Goal: Transaction & Acquisition: Book appointment/travel/reservation

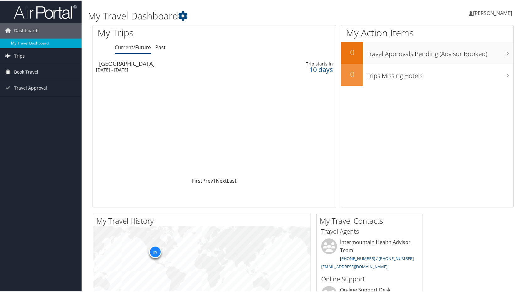
click at [145, 70] on div "[DATE] - [DATE]" at bounding box center [174, 69] width 156 height 6
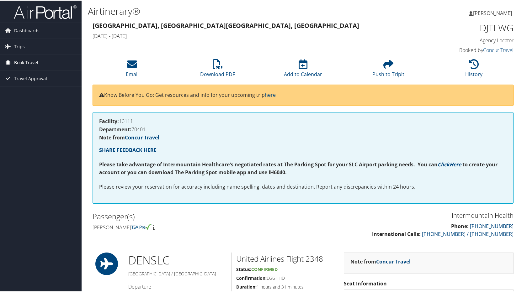
click at [33, 62] on span "Book Travel" at bounding box center [26, 62] width 24 height 16
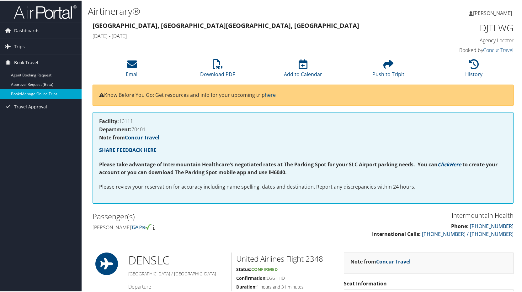
click at [28, 93] on link "Book/Manage Online Trips" at bounding box center [41, 93] width 82 height 9
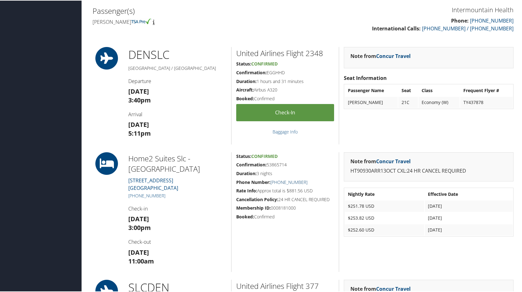
scroll to position [220, 0]
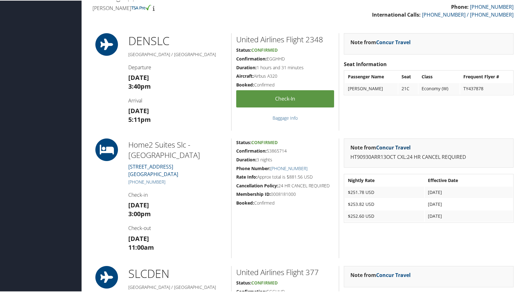
click at [389, 144] on link "Concur Travel" at bounding box center [393, 147] width 34 height 7
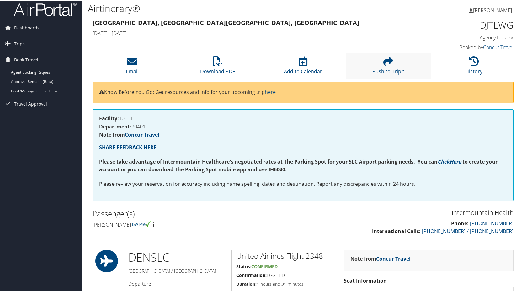
scroll to position [0, 0]
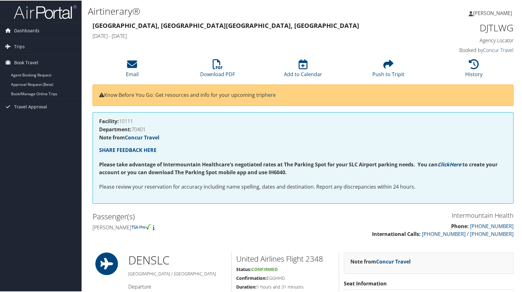
click at [477, 13] on span "[PERSON_NAME]" at bounding box center [492, 12] width 39 height 7
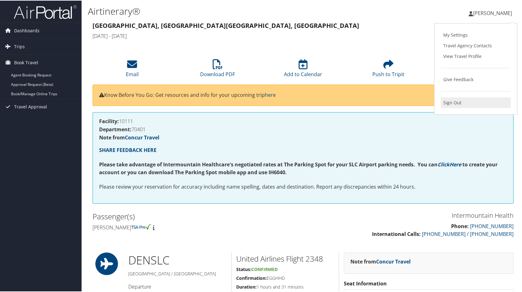
click at [446, 103] on link "Sign Out" at bounding box center [476, 102] width 70 height 11
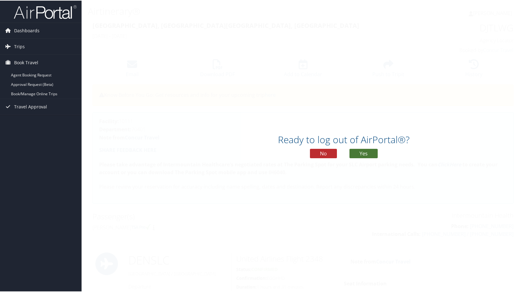
click at [370, 151] on button "Yes" at bounding box center [363, 152] width 28 height 9
